Goal: Entertainment & Leisure: Consume media (video, audio)

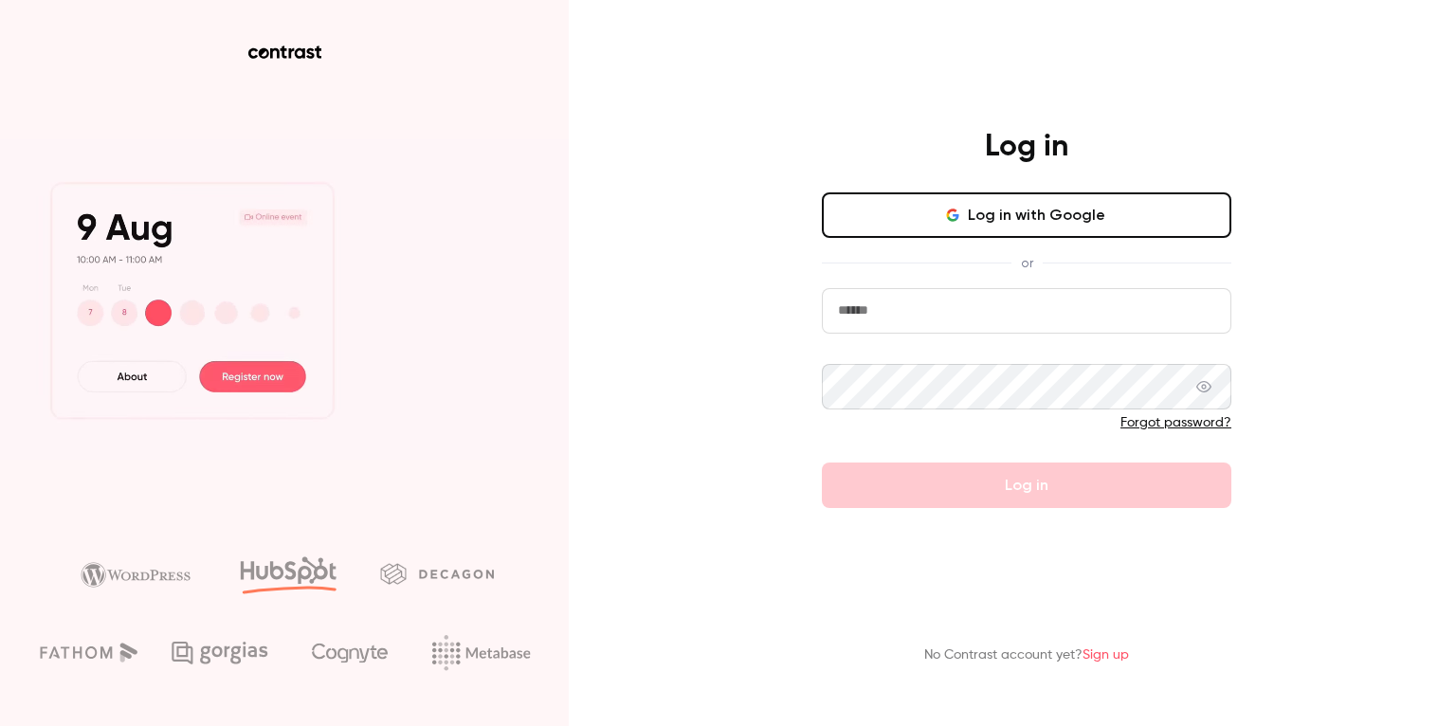
click at [863, 230] on button "Log in with Google" at bounding box center [1026, 214] width 409 height 45
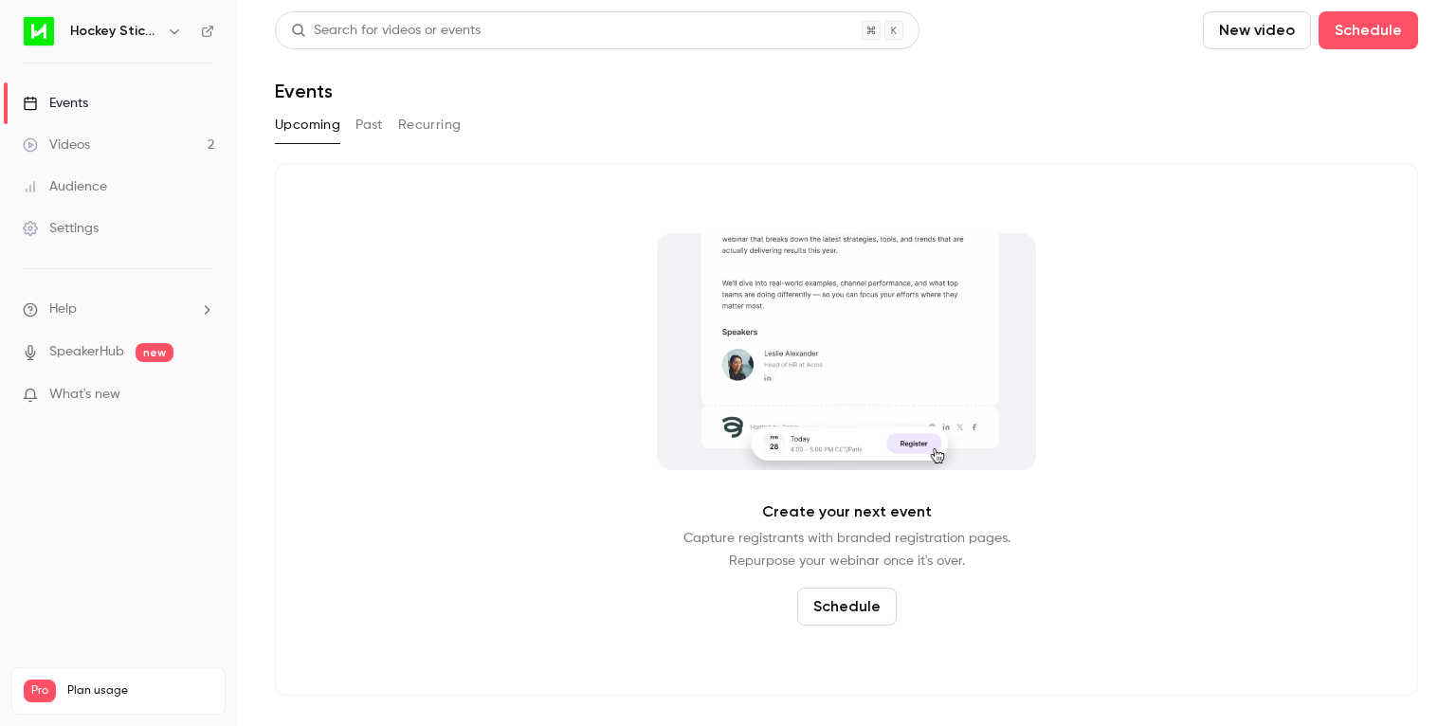
click at [122, 141] on link "Videos 2" at bounding box center [118, 145] width 237 height 42
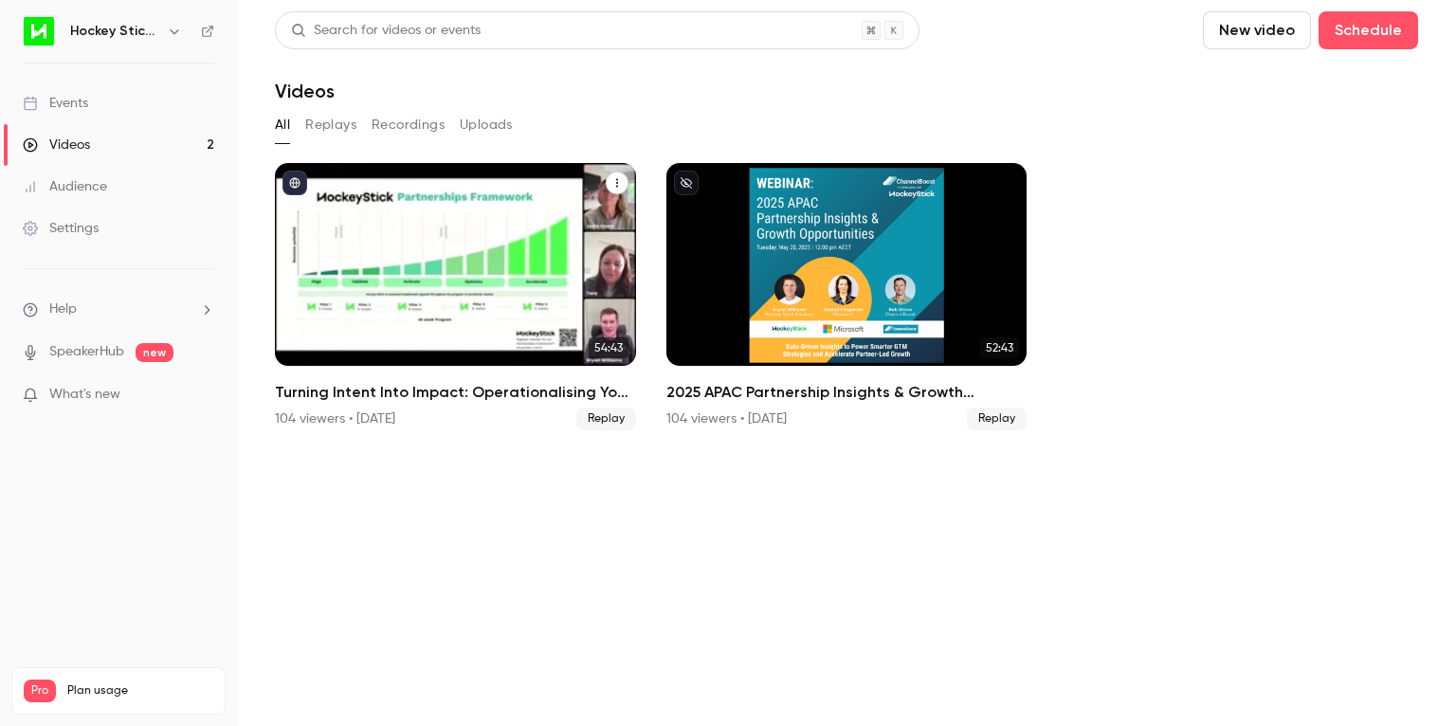
click at [390, 402] on h2 "Turning Intent Into Impact: Operationalising Your Partner Strategy" at bounding box center [455, 392] width 361 height 23
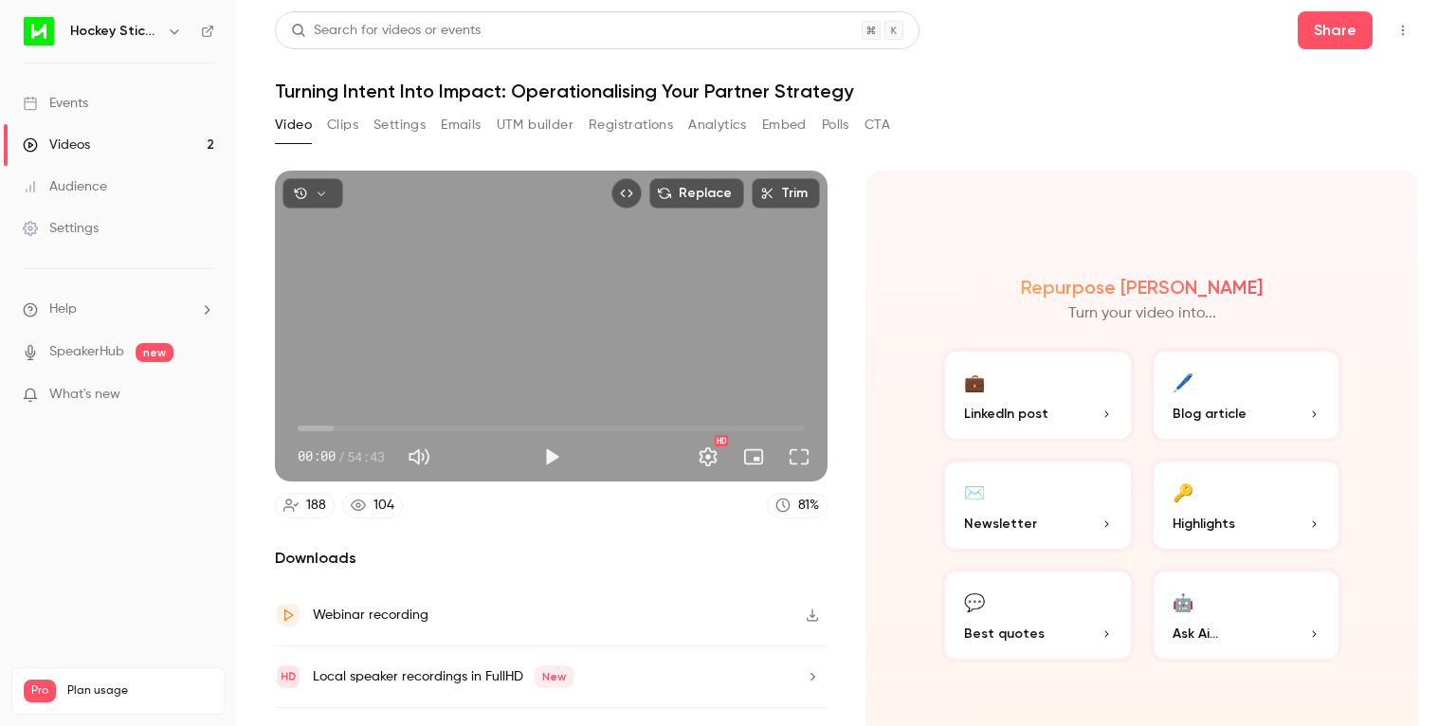
click at [863, 249] on div "Repurpose Ai Turn your video into... 💼 LinkedIn post 🖊️ Blog article ✉️ Newslet…" at bounding box center [1141, 470] width 552 height 598
